Goal: Task Accomplishment & Management: Manage account settings

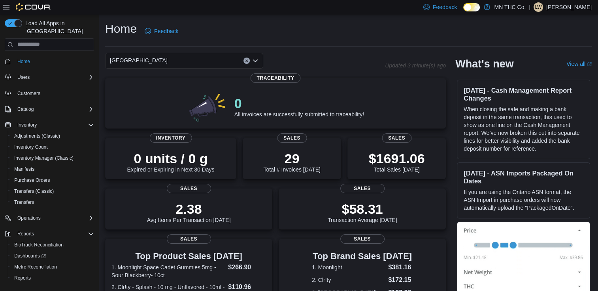
click at [567, 6] on p "[PERSON_NAME]" at bounding box center [568, 6] width 45 height 9
click at [552, 74] on button "Sign Out" at bounding box center [551, 75] width 73 height 13
